Goal: Task Accomplishment & Management: Use online tool/utility

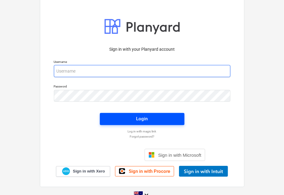
type input "[EMAIL_ADDRESS][DOMAIN_NAME]"
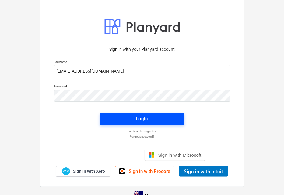
click at [135, 116] on span "Login" at bounding box center [142, 119] width 70 height 8
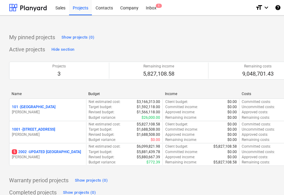
click at [64, 154] on p "5 2002 - UPDATED [GEOGRAPHIC_DATA]" at bounding box center [46, 152] width 69 height 5
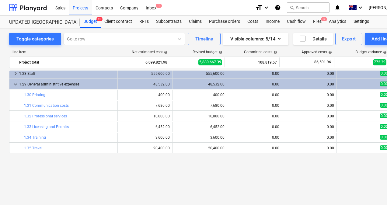
scroll to position [62, 0]
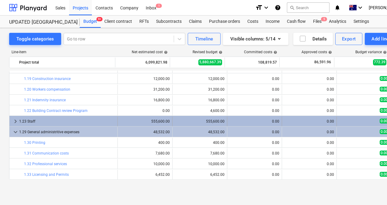
click at [38, 124] on div "1.23 Staff" at bounding box center [67, 122] width 96 height 10
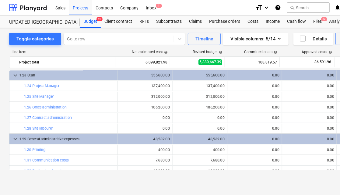
scroll to position [97, 0]
